Goal: Find specific page/section: Find specific page/section

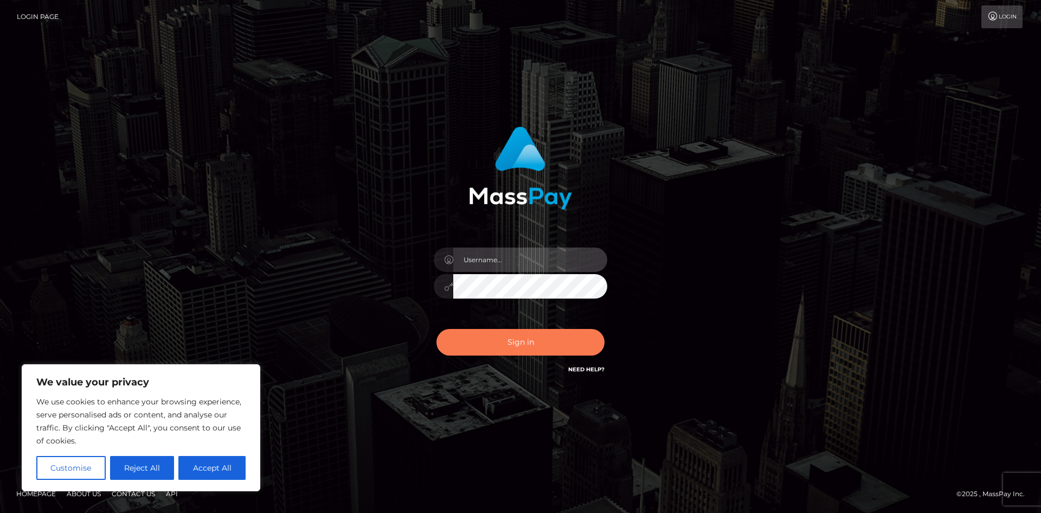
type input "hello.feetfinder"
click at [557, 340] on button "Sign in" at bounding box center [521, 342] width 168 height 27
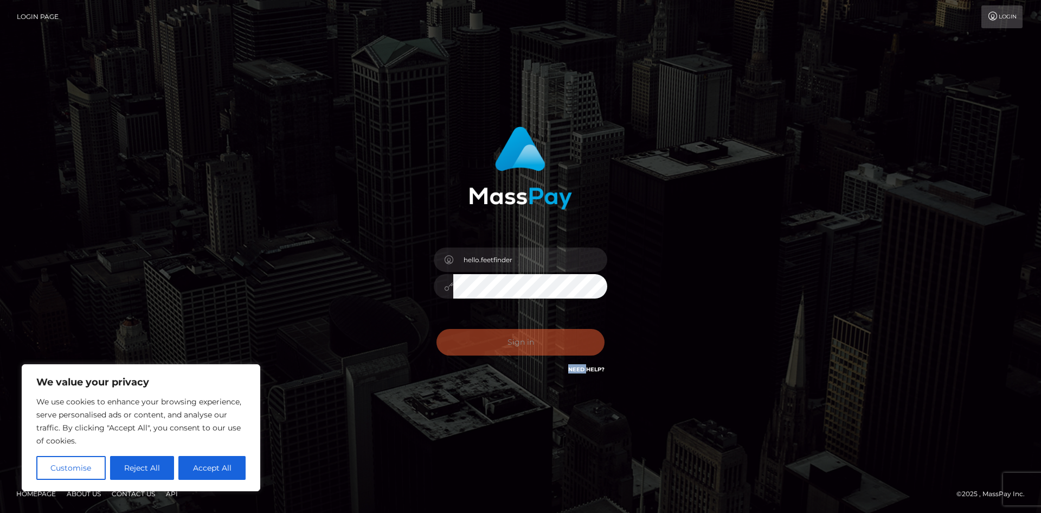
click at [557, 340] on div "Sign in Need Help?" at bounding box center [521, 346] width 190 height 48
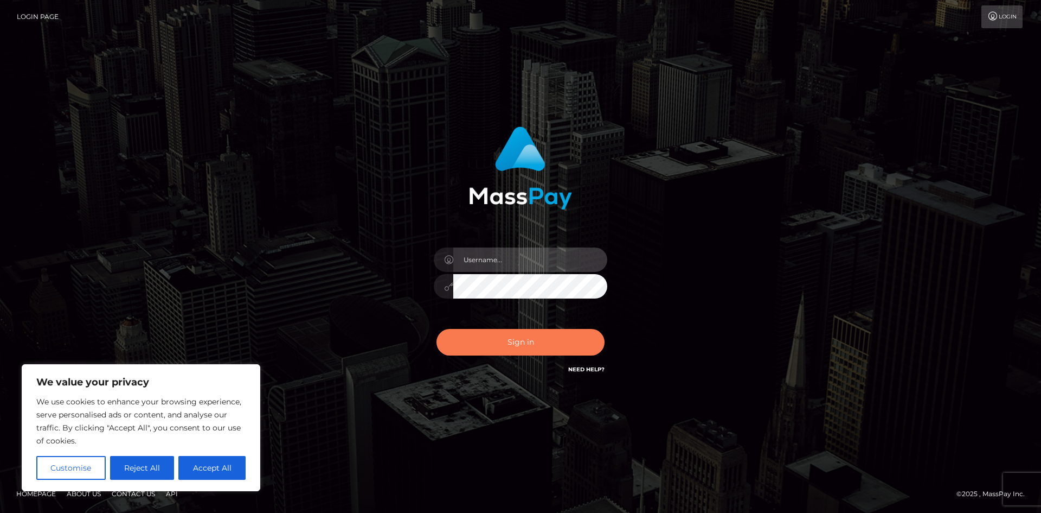
type input "hello.feetfinder"
click at [534, 348] on button "Sign in" at bounding box center [521, 342] width 168 height 27
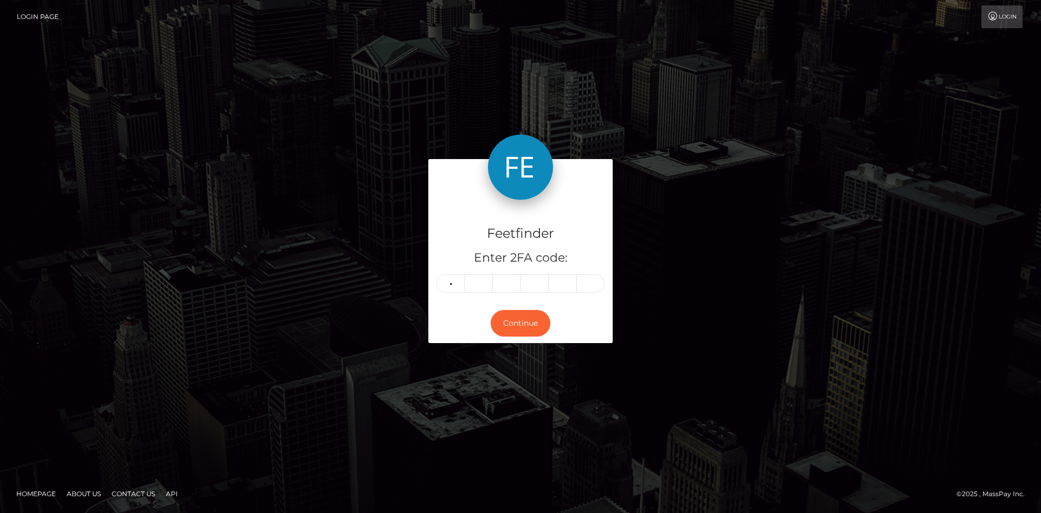
type input "1"
type input "6"
type input "3"
type input "0"
type input "1"
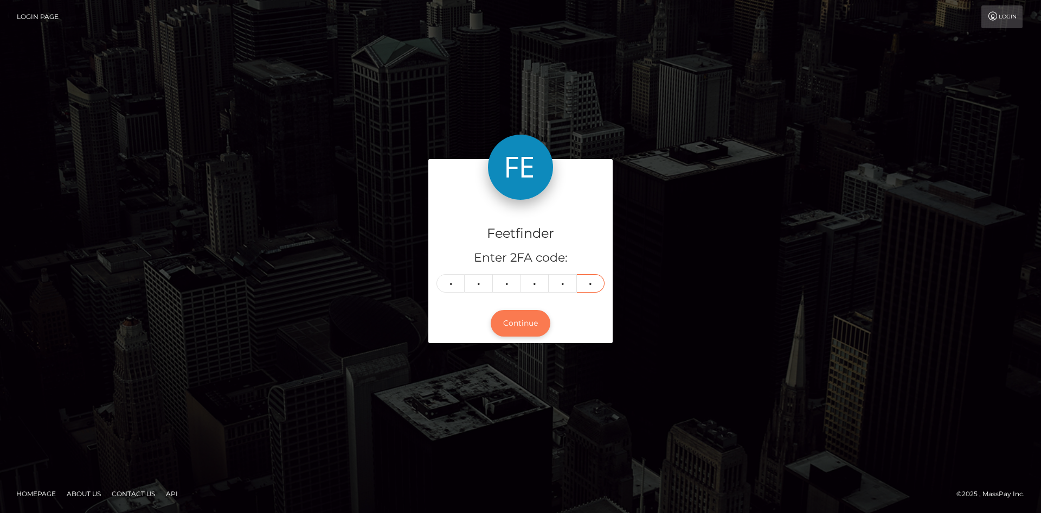
type input "8"
click at [543, 327] on button "Continue" at bounding box center [521, 323] width 60 height 27
click at [521, 331] on button "Continue" at bounding box center [521, 323] width 60 height 27
click at [520, 324] on button "Continue" at bounding box center [521, 323] width 60 height 27
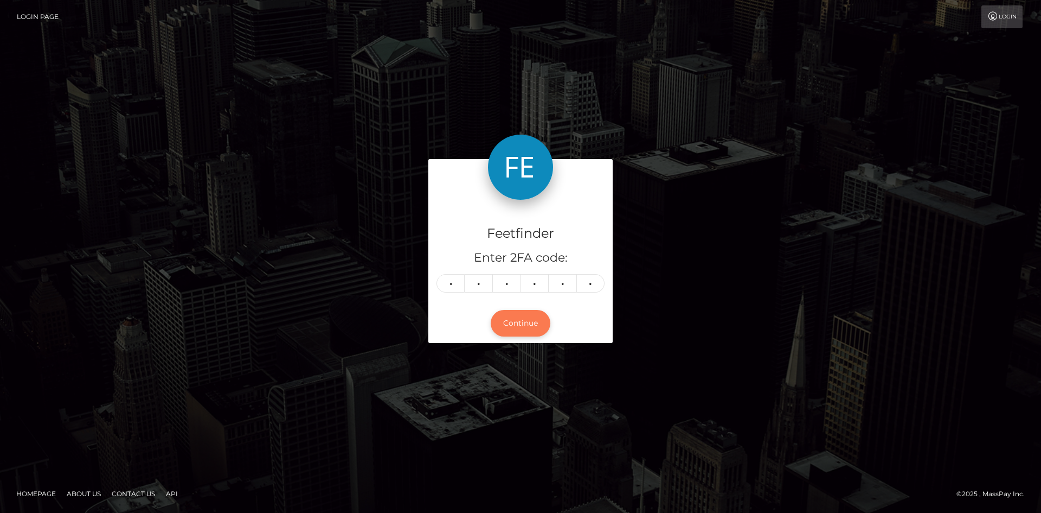
click at [514, 324] on button "Continue" at bounding box center [521, 323] width 60 height 27
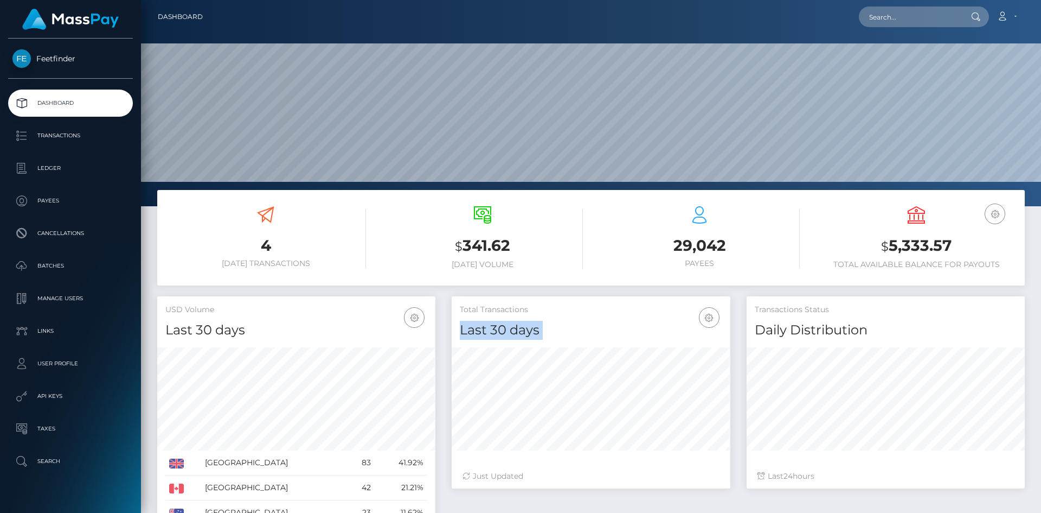
scroll to position [193, 279]
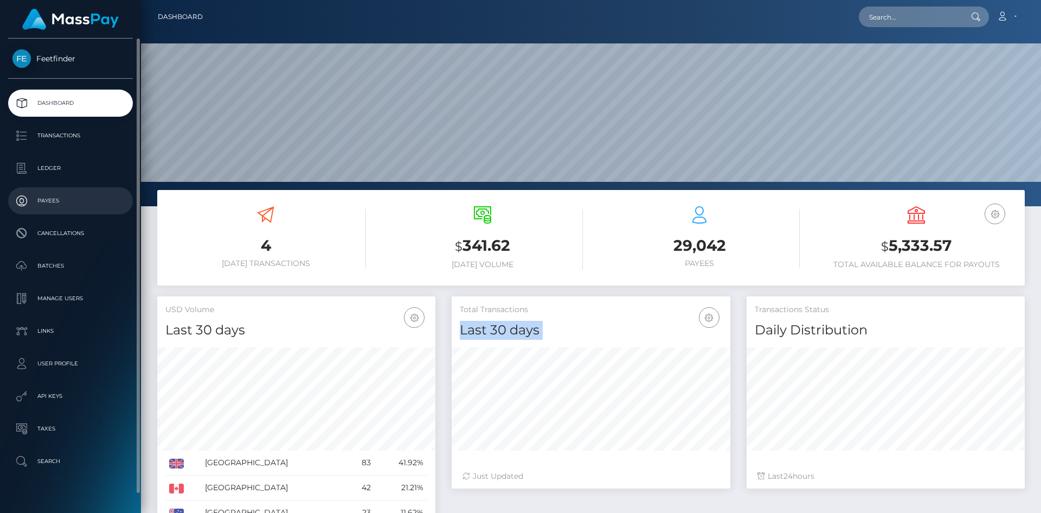
click at [52, 201] on p "Payees" at bounding box center [70, 201] width 116 height 16
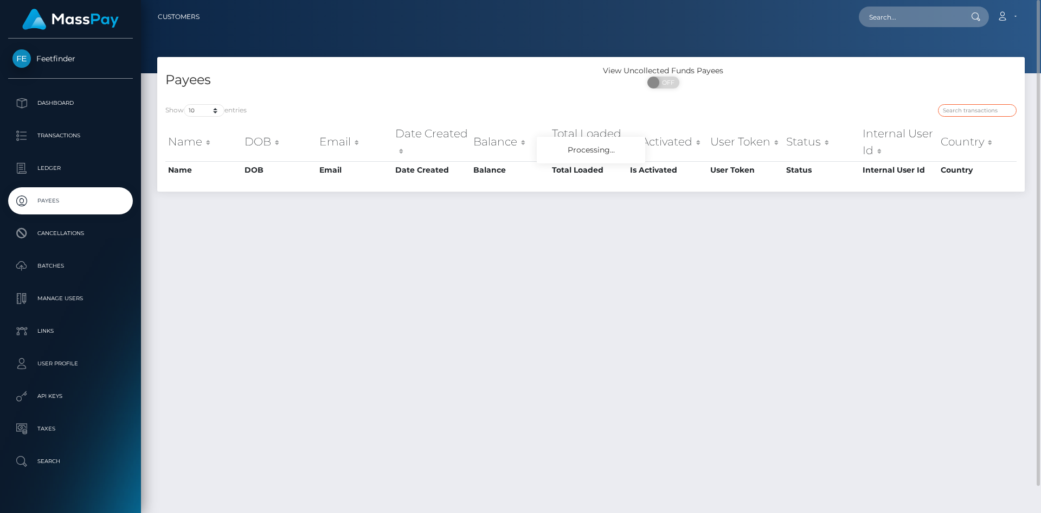
click at [981, 111] on input "search" at bounding box center [977, 110] width 79 height 12
paste input "c58b7cea-8af3-11f0-bd85-0694aced620b"
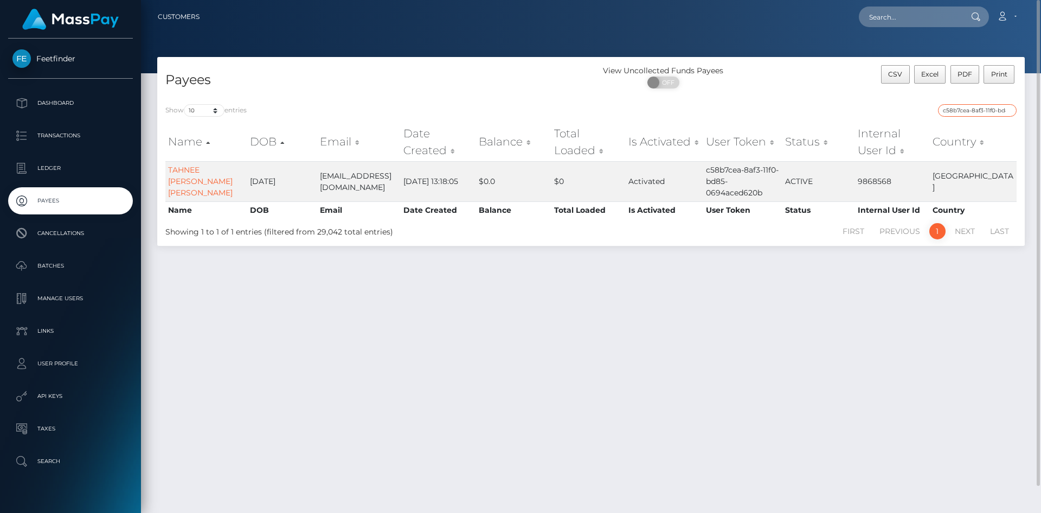
click at [999, 111] on input "c58b7cea-8af3-11f0-bd85-0694aced620b" at bounding box center [977, 110] width 79 height 12
paste input "672f1bbd-7dc5-11f0-8023-0266f44cc279"
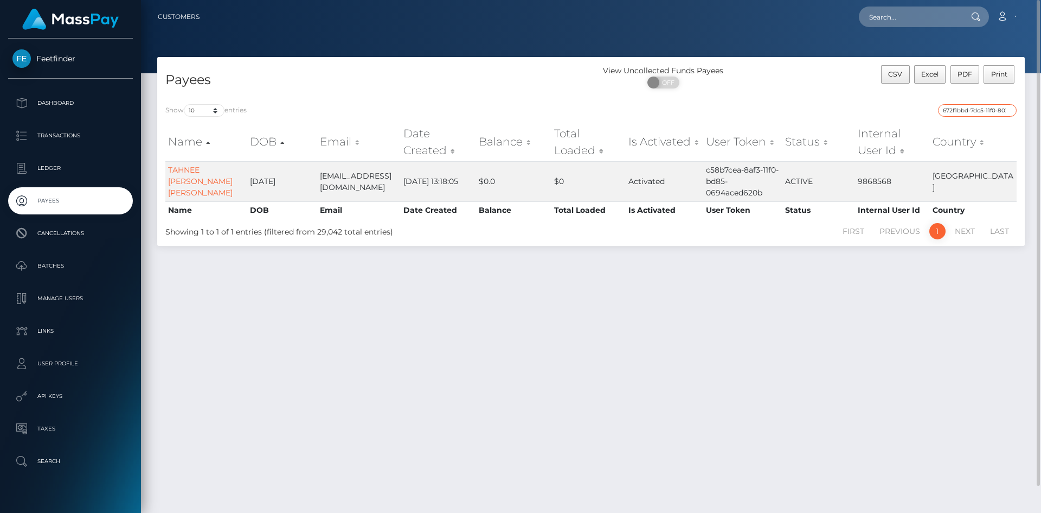
scroll to position [0, 47]
type input "672f1bbd-7dc5-11f0-8023-0266f44cc279"
click at [989, 111] on input "672f1bbd-7dc5-11f0-8023-0266f44cc279" at bounding box center [977, 110] width 79 height 12
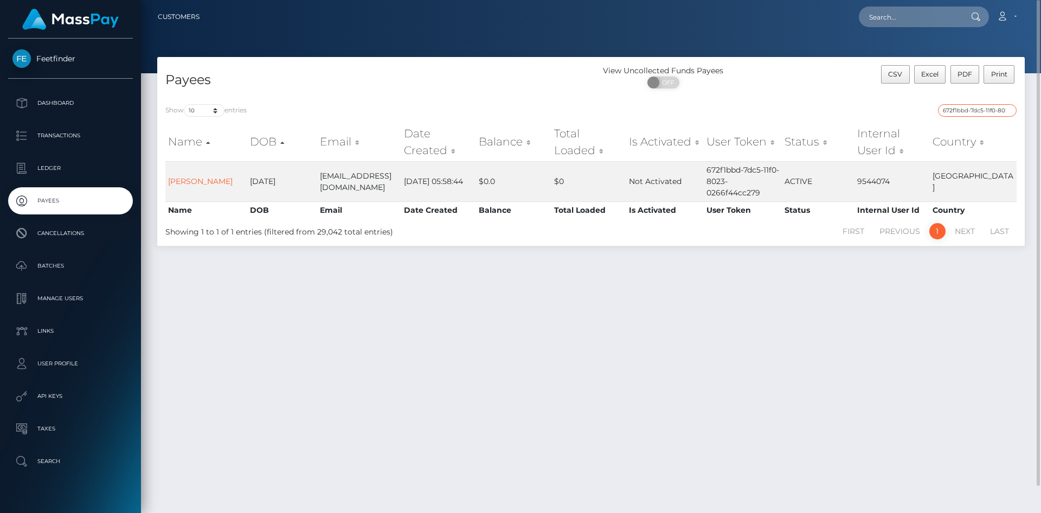
click at [989, 111] on input "672f1bbd-7dc5-11f0-8023-0266f44cc279" at bounding box center [977, 110] width 79 height 12
